Goal: Task Accomplishment & Management: Manage account settings

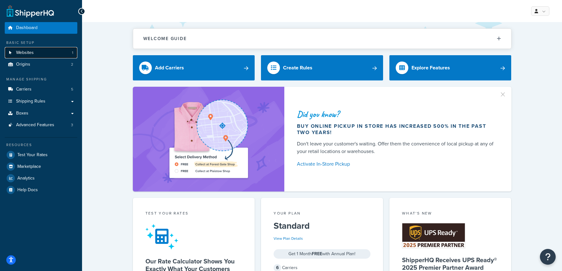
click at [21, 50] on span "Websites" at bounding box center [25, 52] width 18 height 5
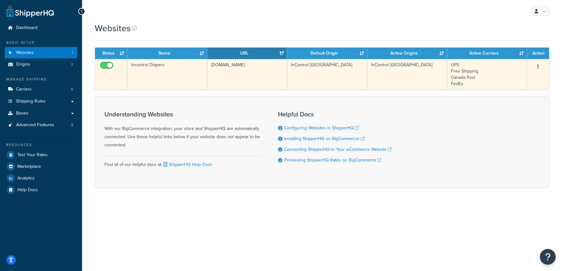
drag, startPoint x: 152, startPoint y: 75, endPoint x: 153, endPoint y: 72, distance: 3.6
click at [152, 75] on td "Incontrol Diapers" at bounding box center [167, 74] width 80 height 31
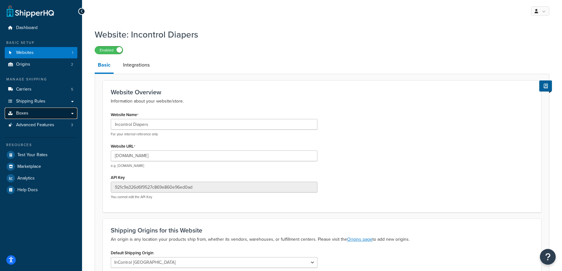
click at [32, 114] on link "Boxes" at bounding box center [41, 114] width 73 height 12
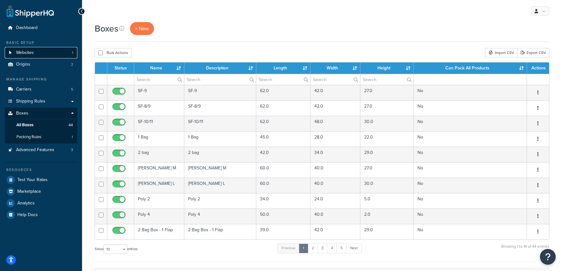
click at [37, 53] on link "Websites 1" at bounding box center [41, 53] width 73 height 12
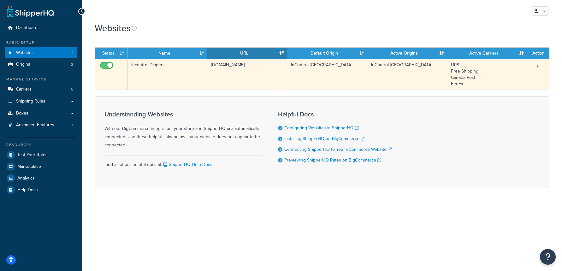
click at [141, 77] on td "Incontrol Diapers" at bounding box center [167, 74] width 80 height 31
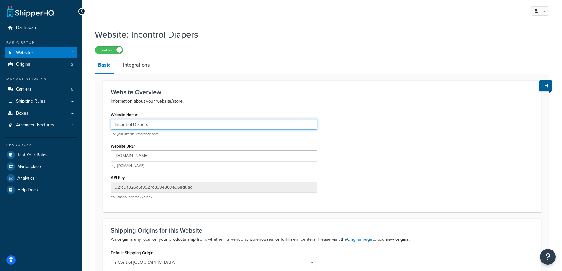
click at [168, 121] on input "Incontrol Diapers" at bounding box center [214, 124] width 207 height 11
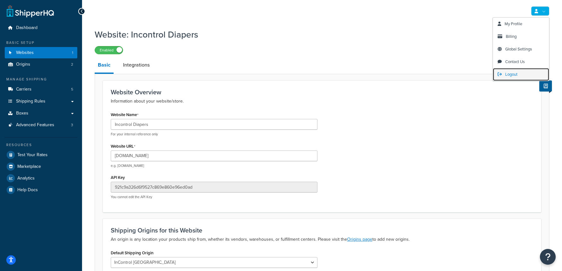
click at [503, 75] on link "Logout" at bounding box center [521, 74] width 56 height 13
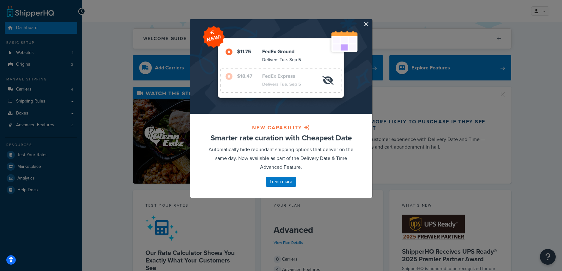
click at [371, 21] on button "button" at bounding box center [372, 20] width 2 height 2
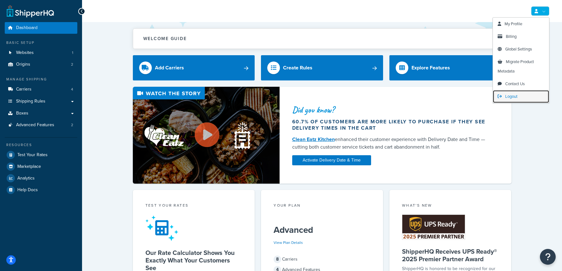
click at [512, 94] on span "Logout" at bounding box center [511, 96] width 12 height 6
click at [513, 96] on span "Logout" at bounding box center [511, 96] width 12 height 6
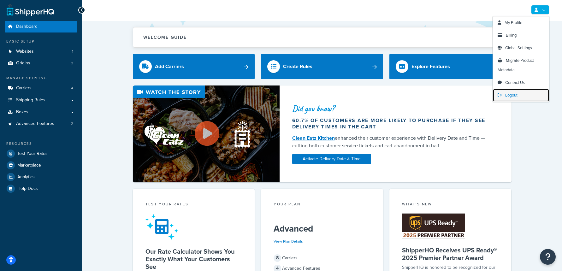
click at [513, 96] on span "Logout" at bounding box center [511, 95] width 12 height 6
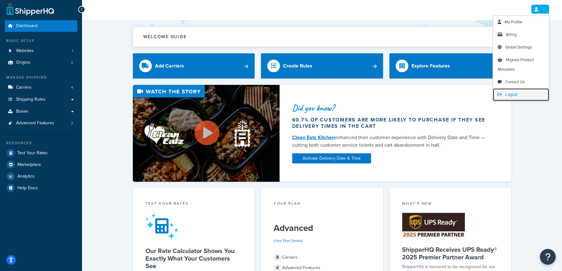
click at [513, 96] on span "Logout" at bounding box center [511, 94] width 12 height 6
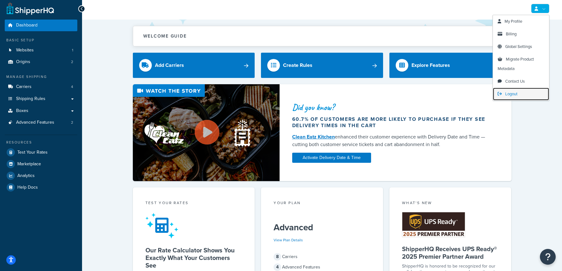
click at [513, 96] on span "Logout" at bounding box center [511, 94] width 12 height 6
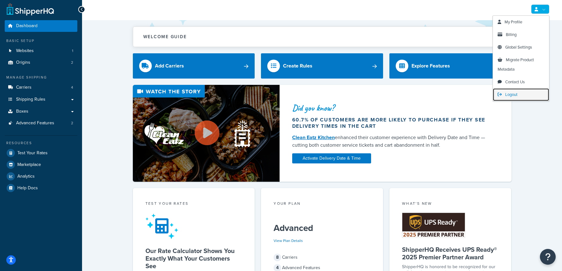
click at [513, 96] on span "Logout" at bounding box center [511, 94] width 12 height 6
